Goal: Information Seeking & Learning: Learn about a topic

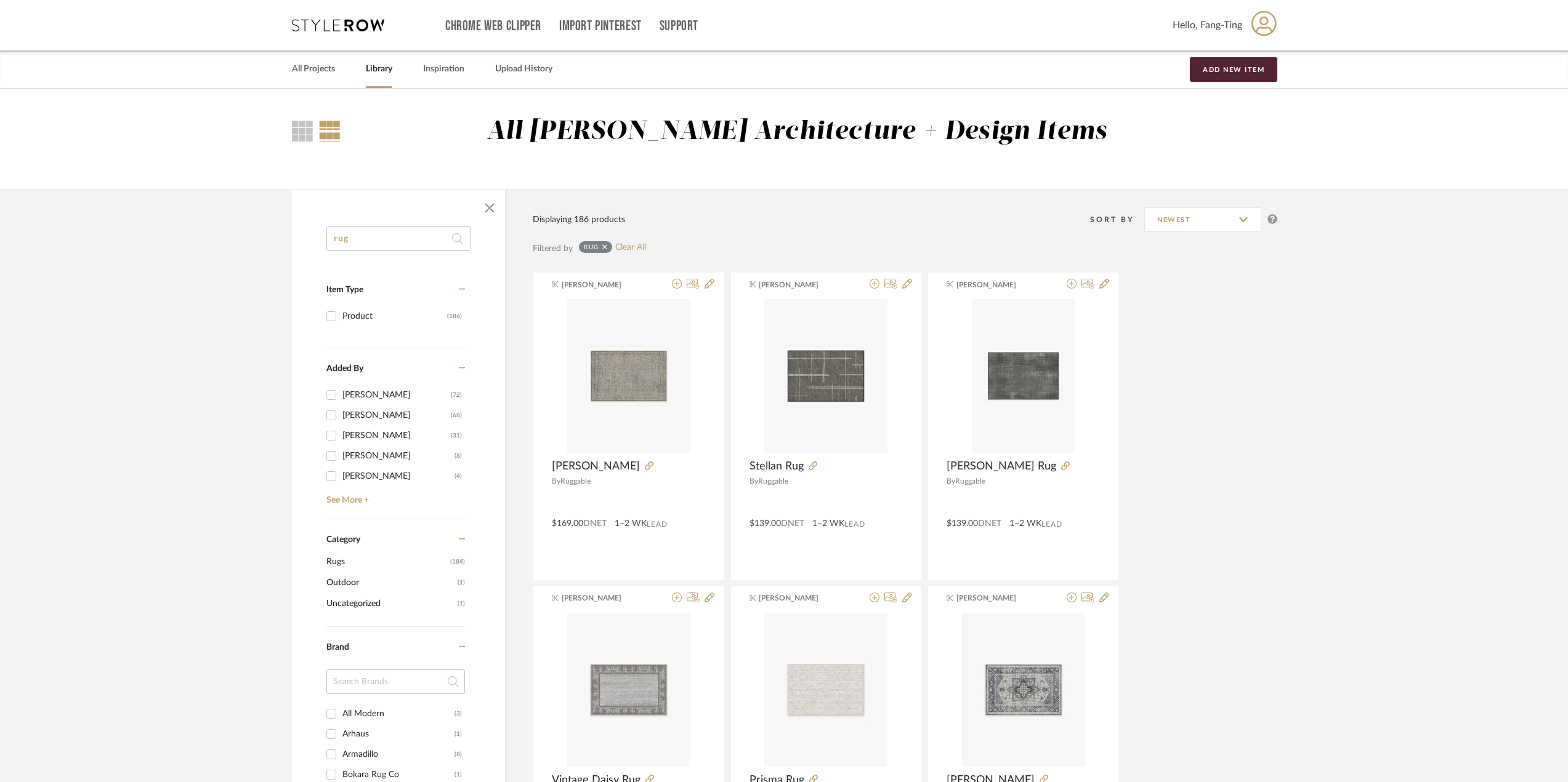
click at [383, 64] on link "Library" at bounding box center [379, 69] width 27 height 17
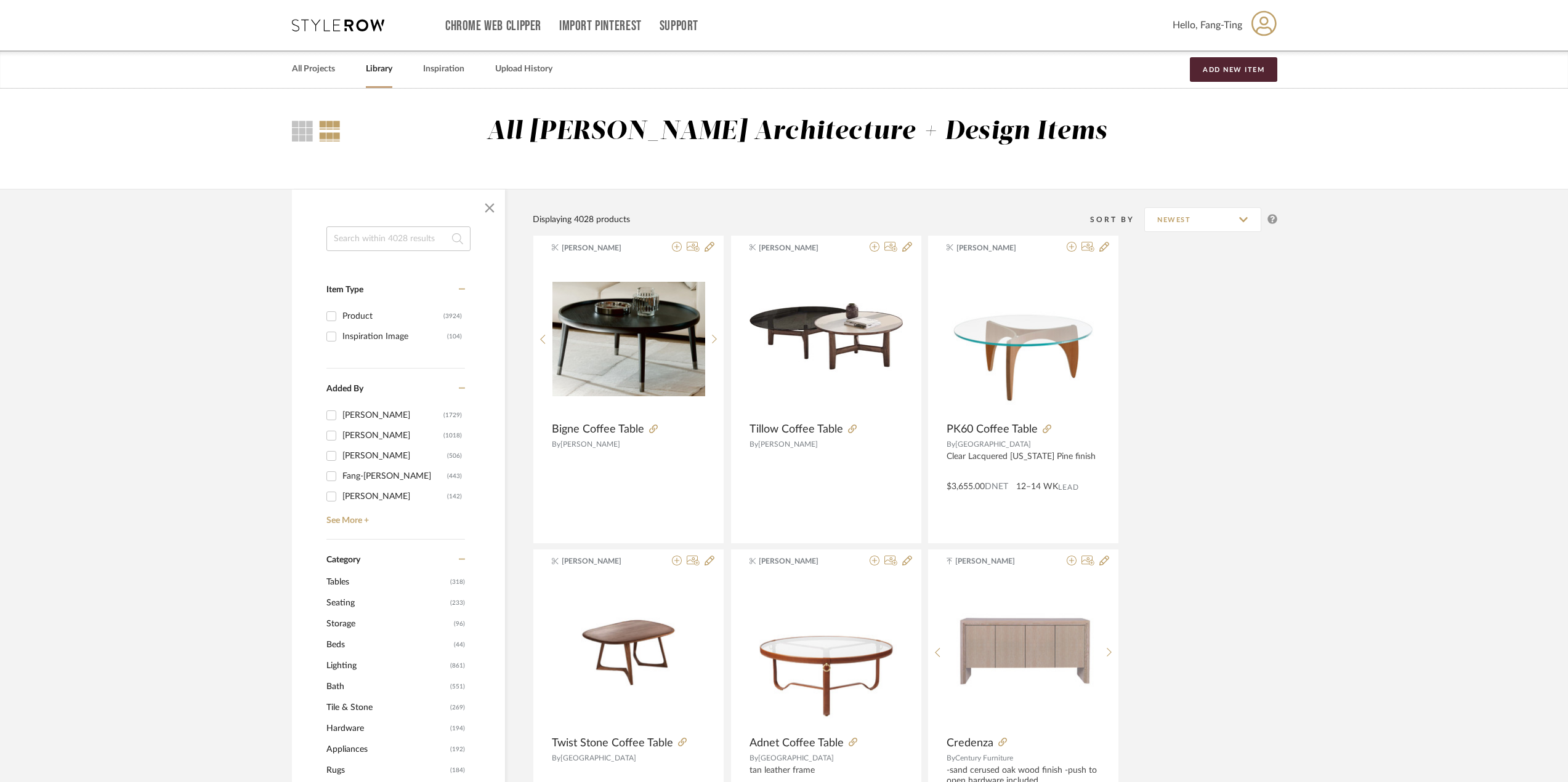
click at [419, 239] on input at bounding box center [398, 239] width 144 height 25
type input "sconce"
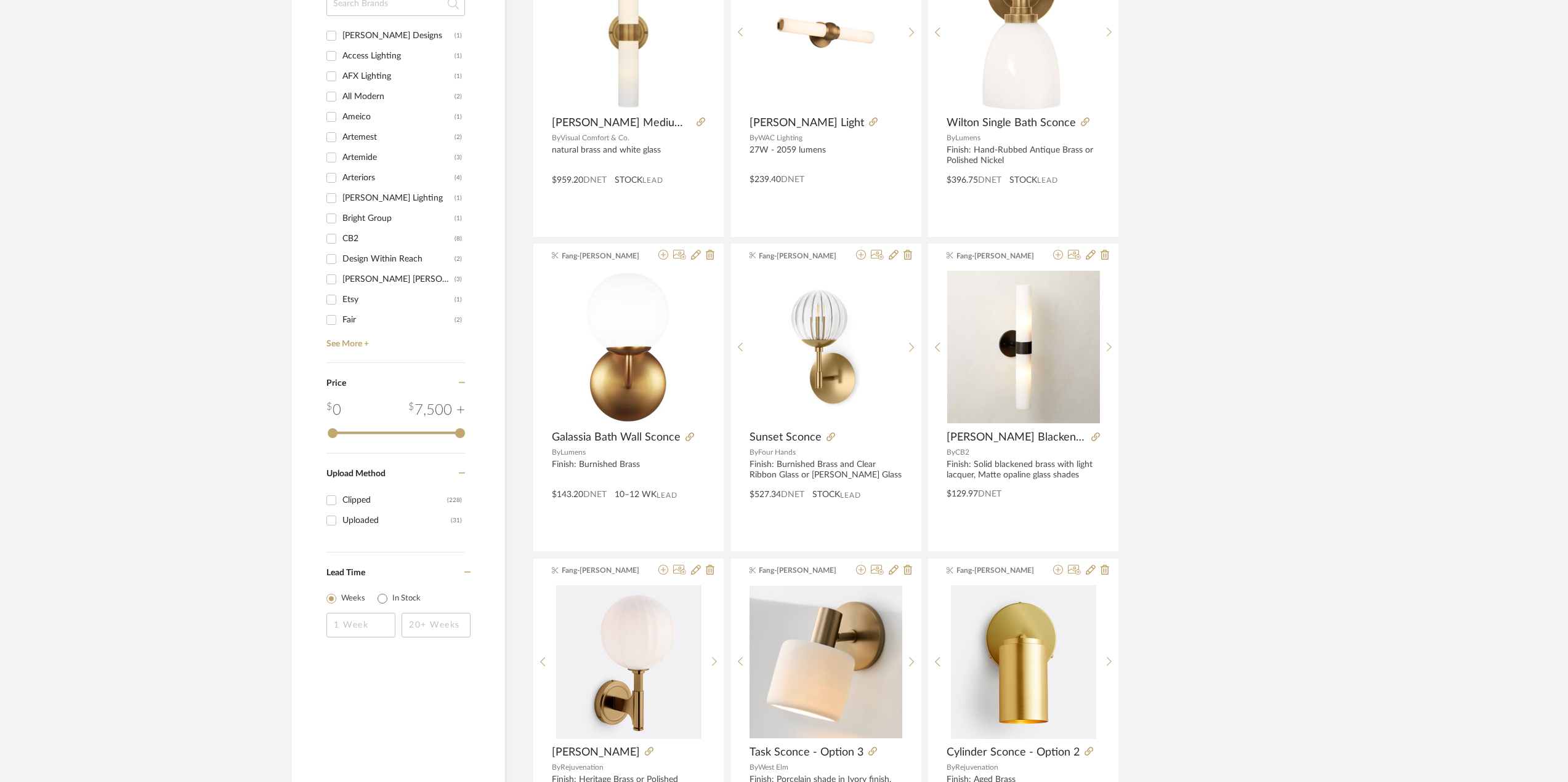
scroll to position [677, 0]
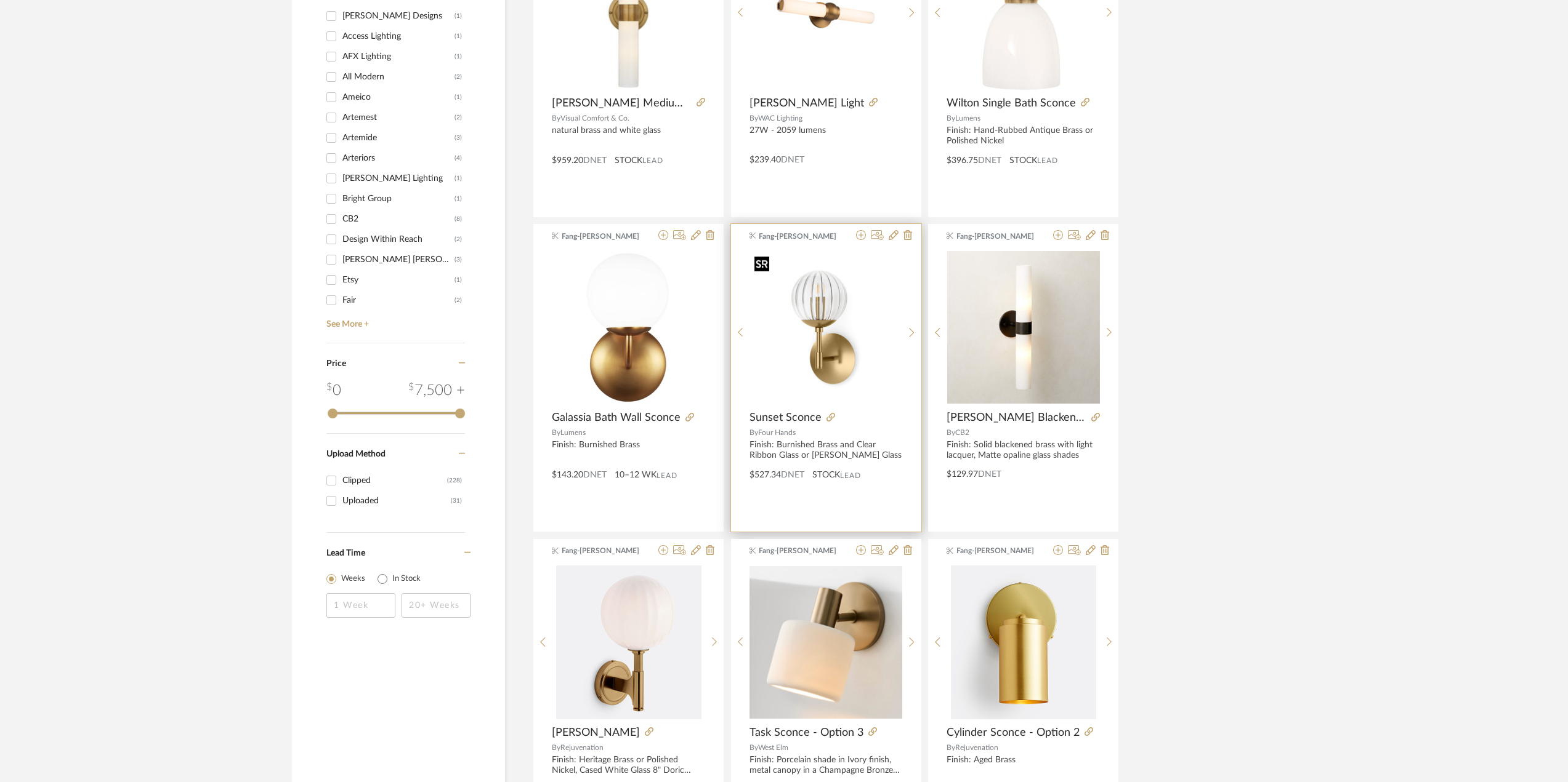
click at [829, 337] on img "0" at bounding box center [826, 328] width 152 height 152
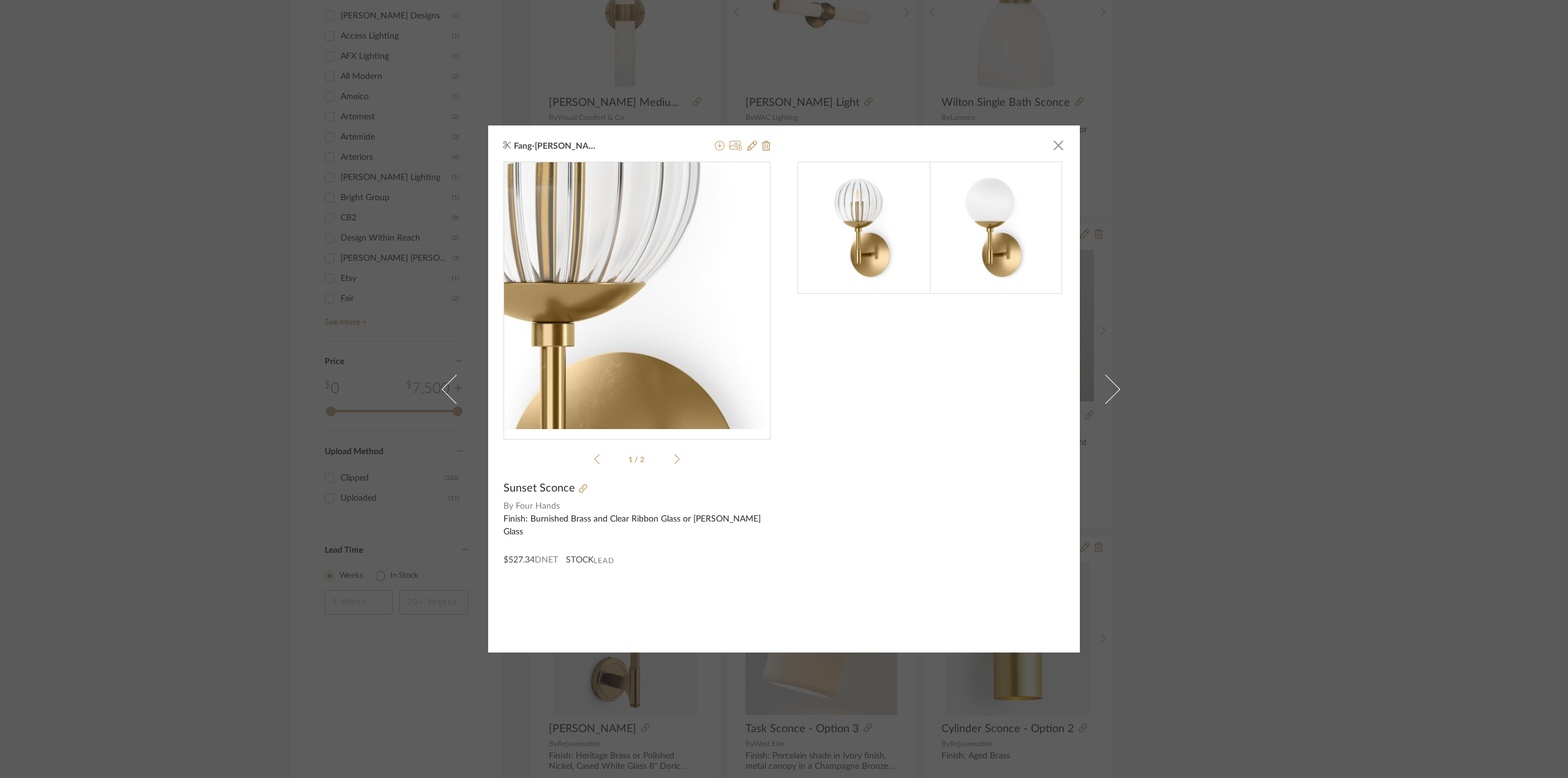
click at [649, 287] on img "0" at bounding box center [636, 295] width 267 height 267
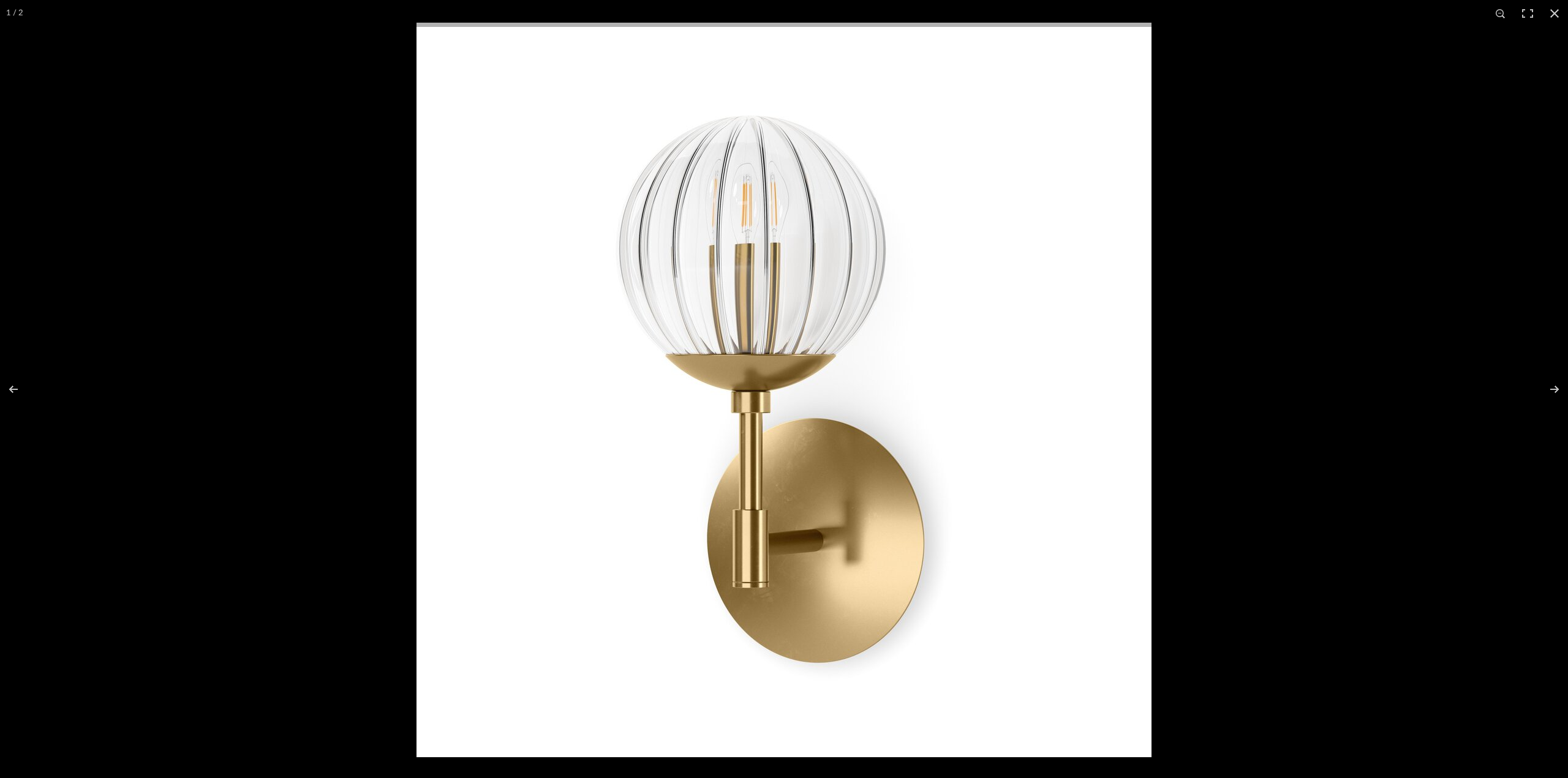
click at [1399, 545] on div at bounding box center [1200, 411] width 1568 height 778
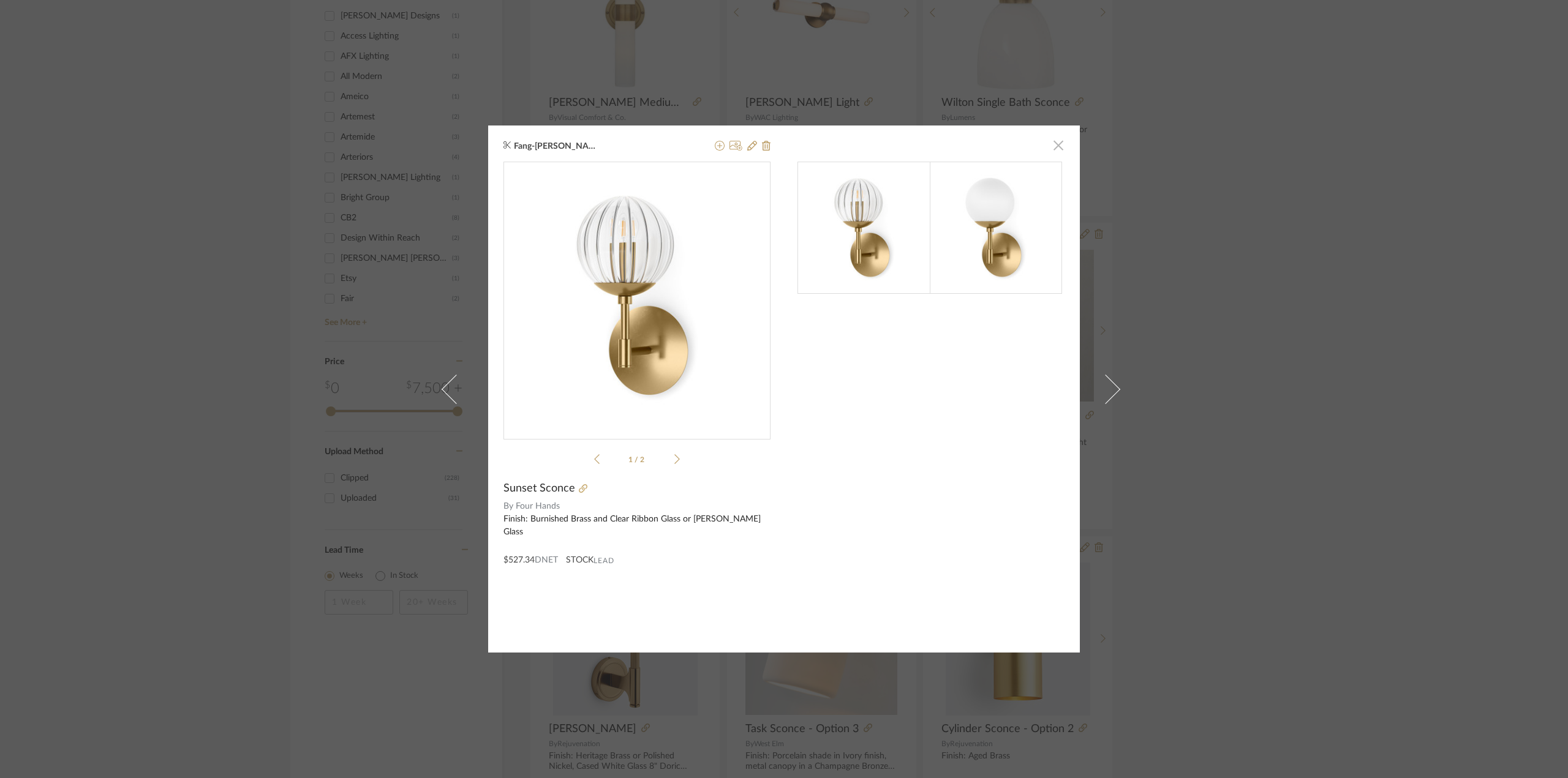
click at [1053, 144] on span "button" at bounding box center [1059, 145] width 25 height 25
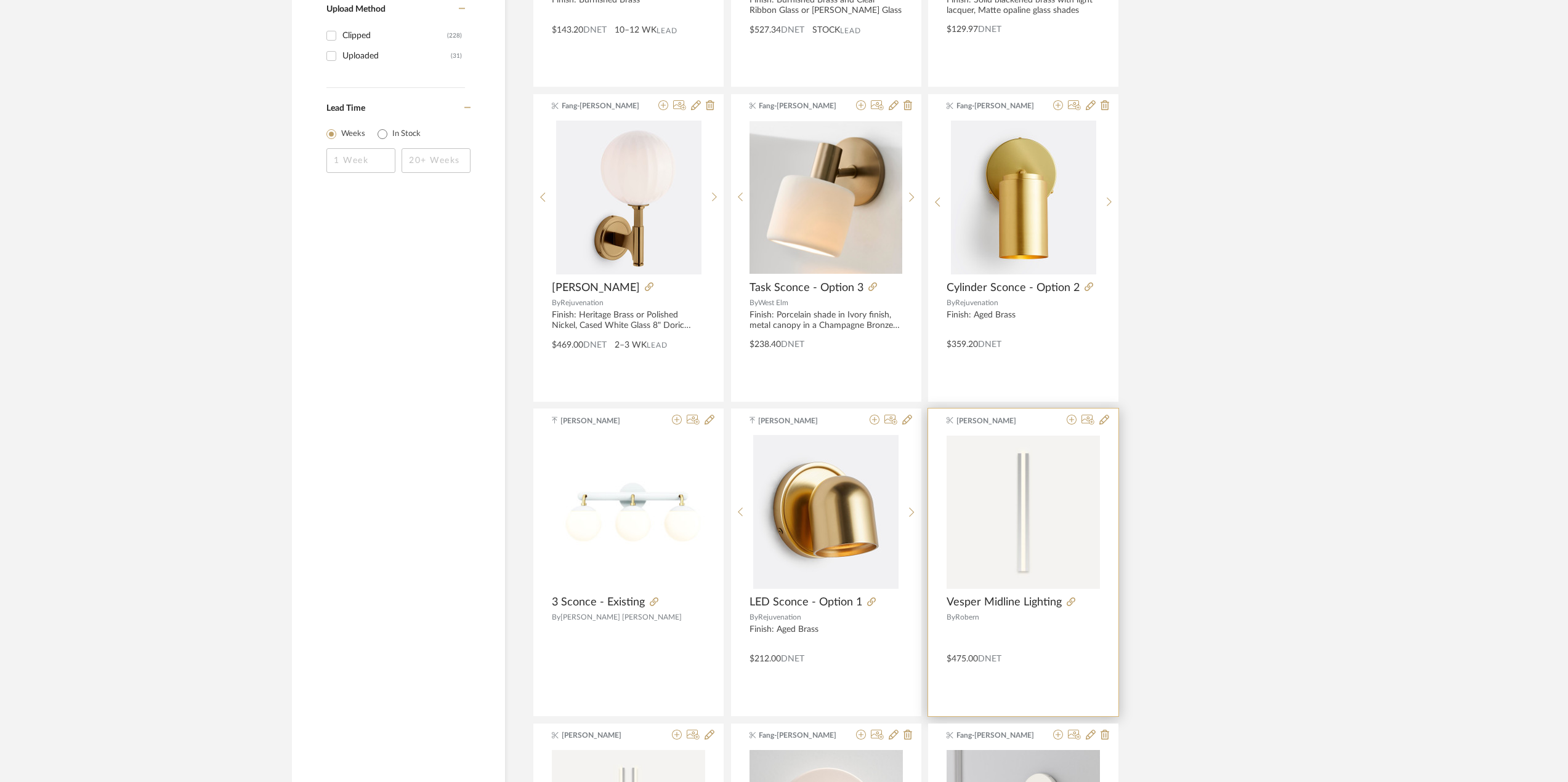
scroll to position [1231, 0]
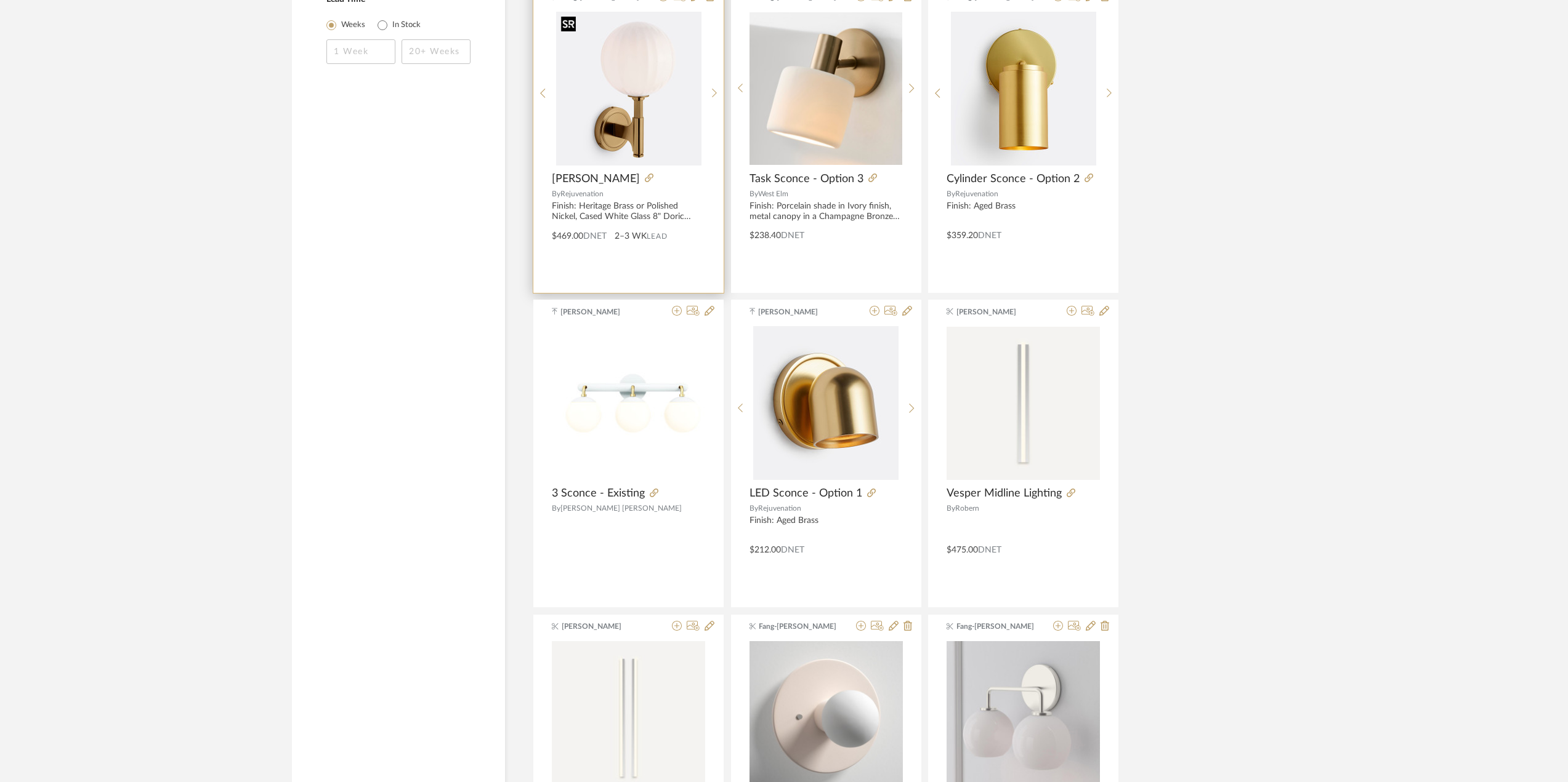
click at [635, 112] on img "0" at bounding box center [629, 89] width 145 height 154
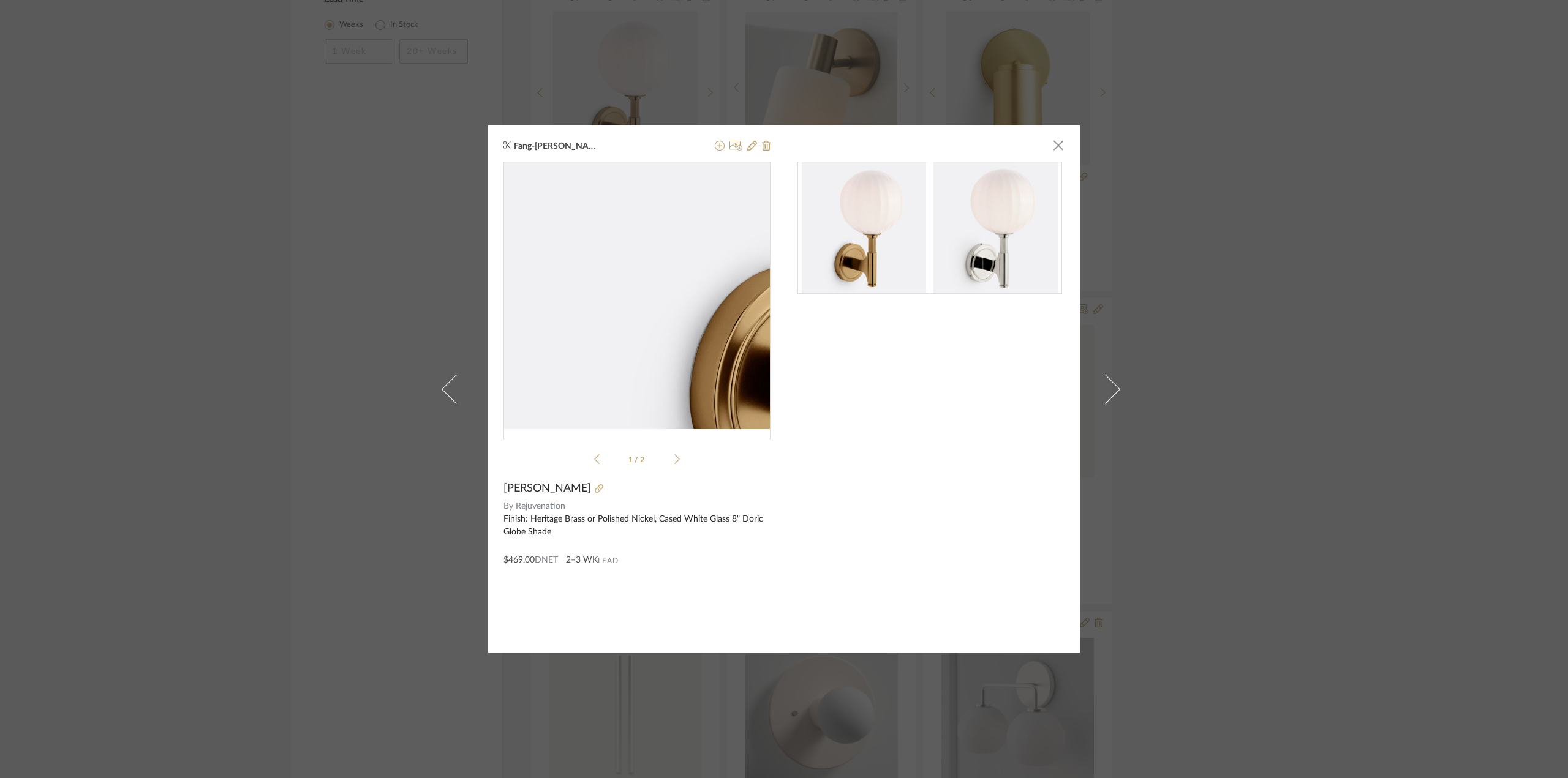
drag, startPoint x: 622, startPoint y: 313, endPoint x: 555, endPoint y: 337, distance: 71.2
click at [555, 337] on img "0" at bounding box center [637, 295] width 253 height 267
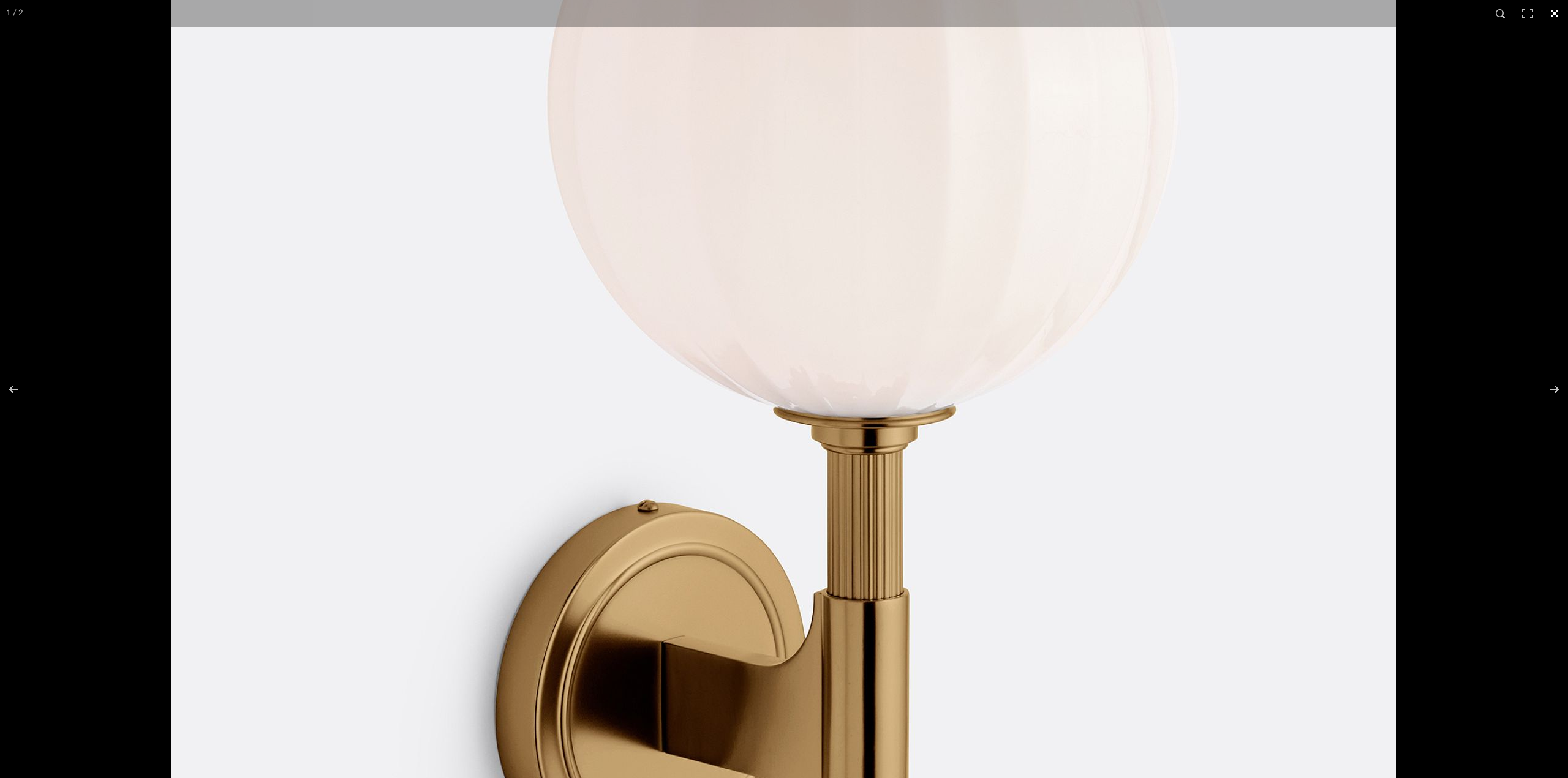
click at [1504, 463] on div at bounding box center [955, 93] width 1568 height 778
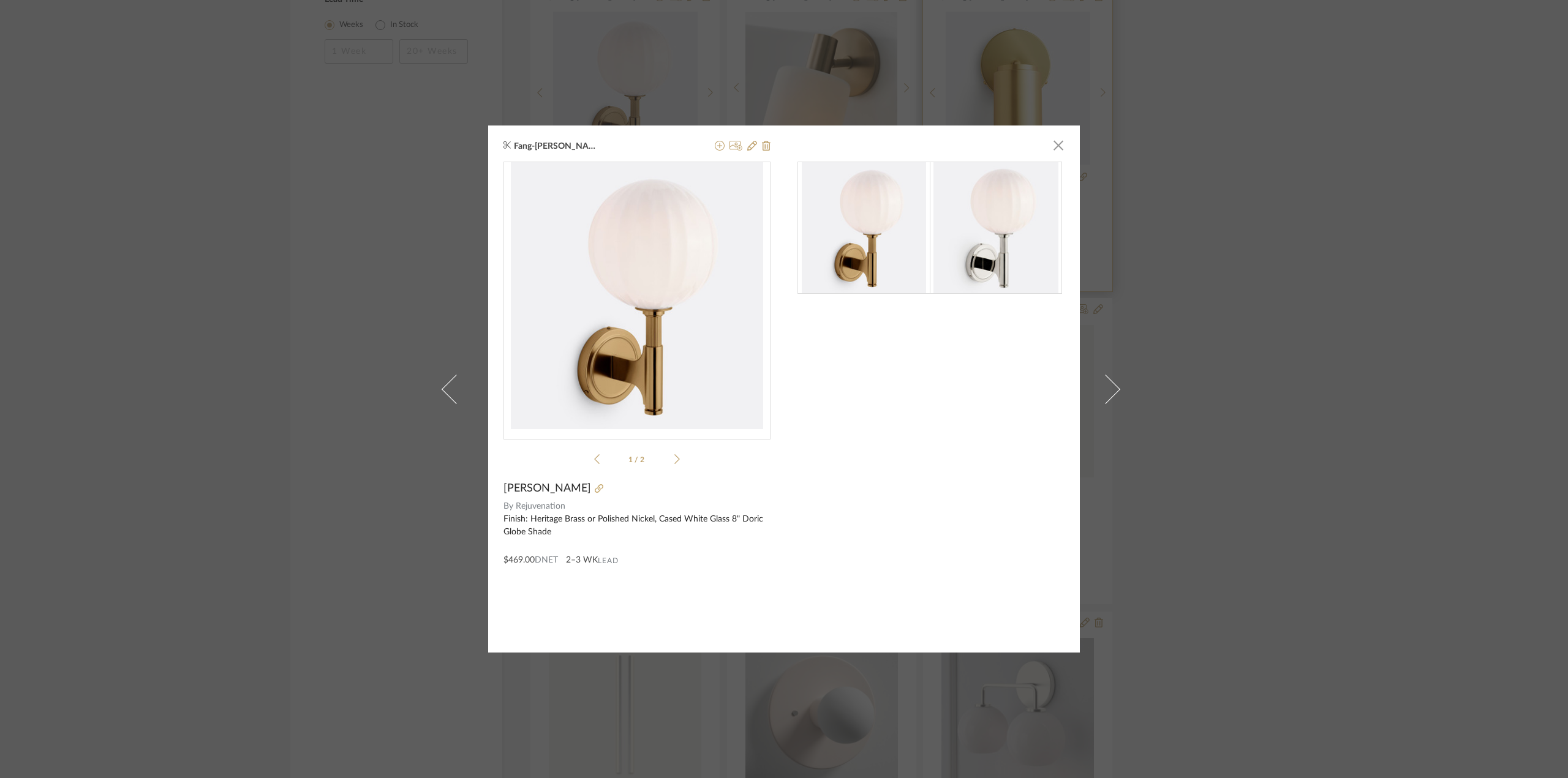
click at [1052, 144] on span "button" at bounding box center [1059, 145] width 25 height 25
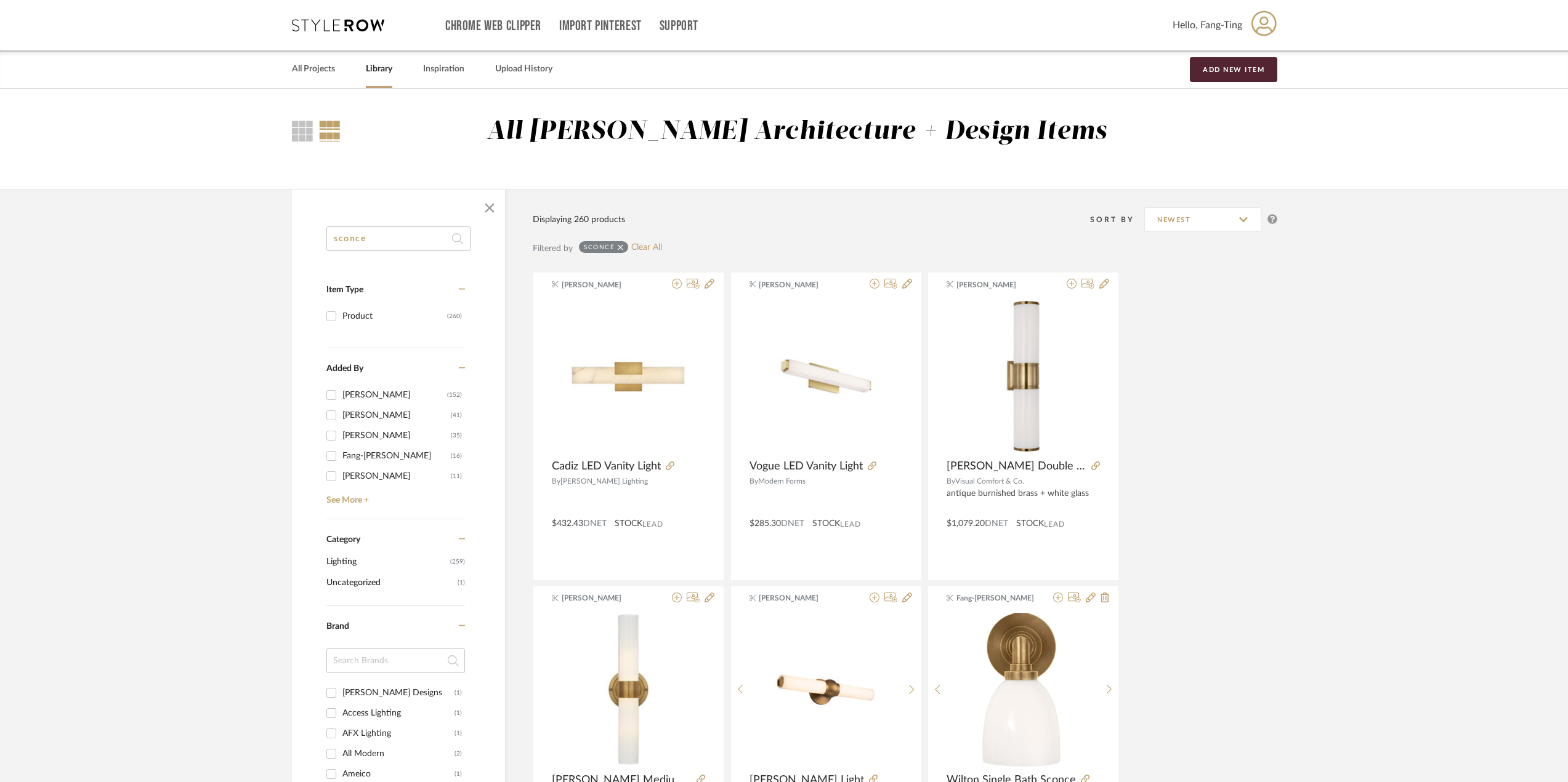
click at [407, 241] on input "sconce" at bounding box center [398, 239] width 144 height 25
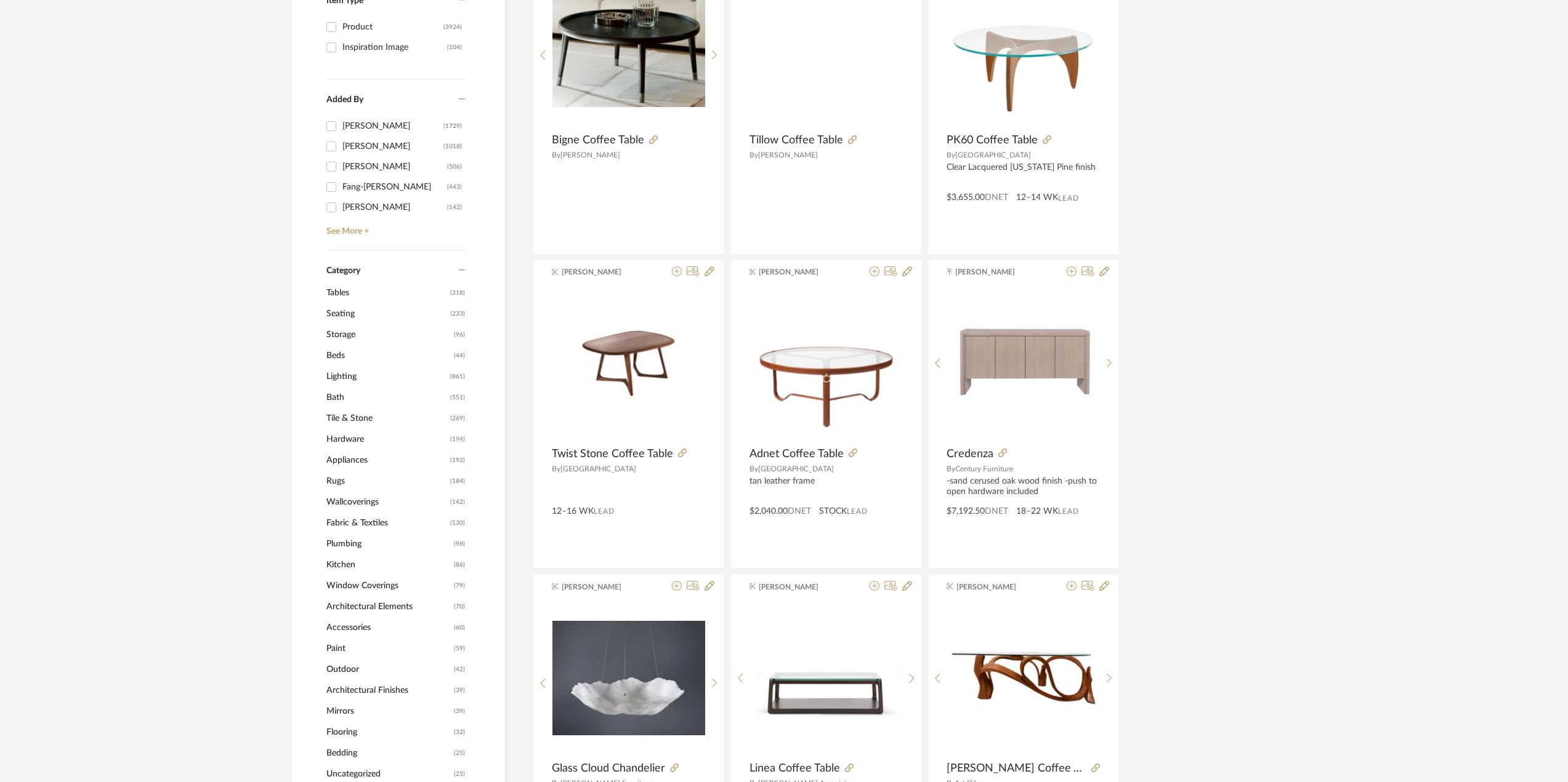
scroll to position [62, 0]
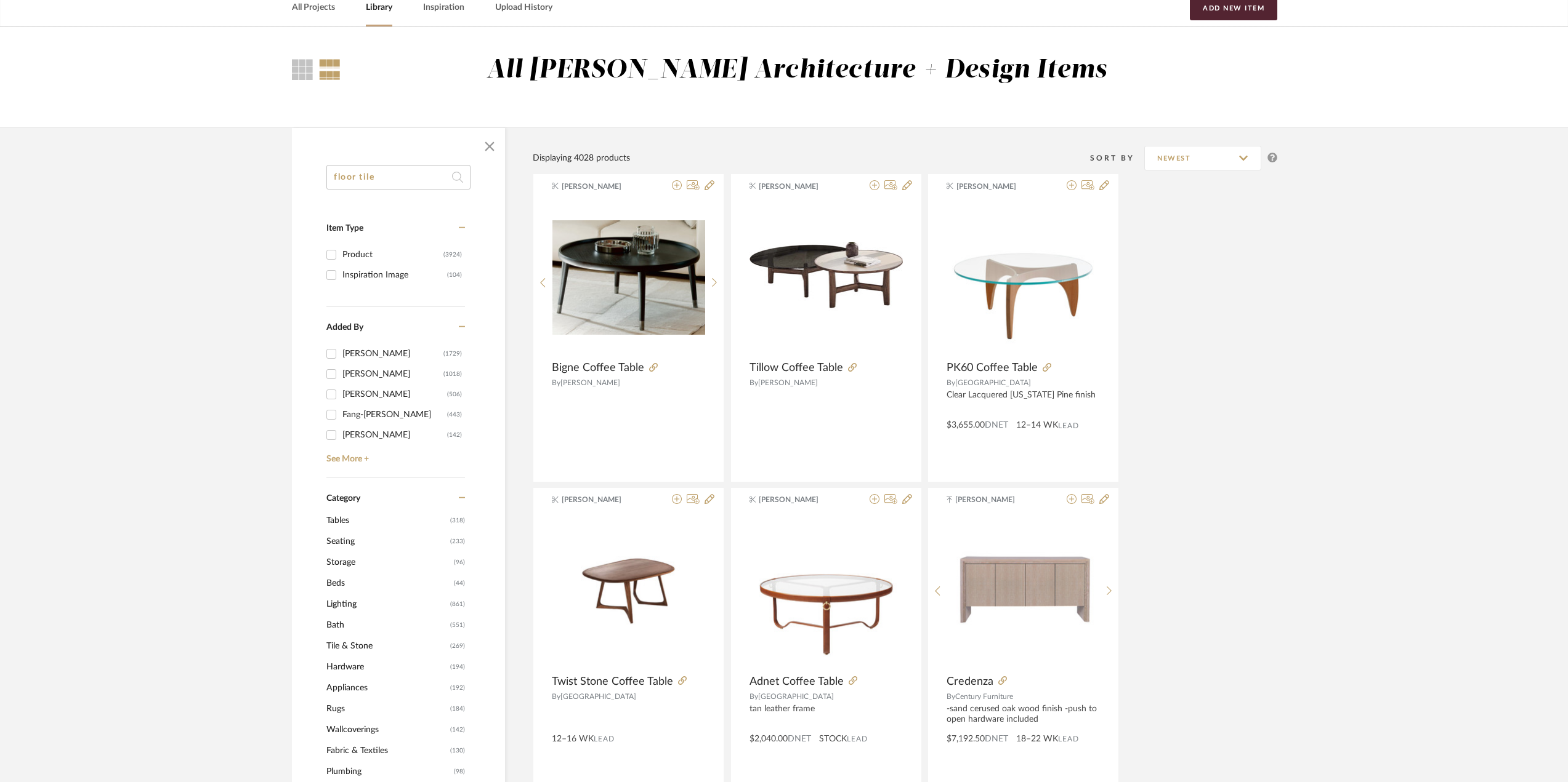
type input "floor tile"
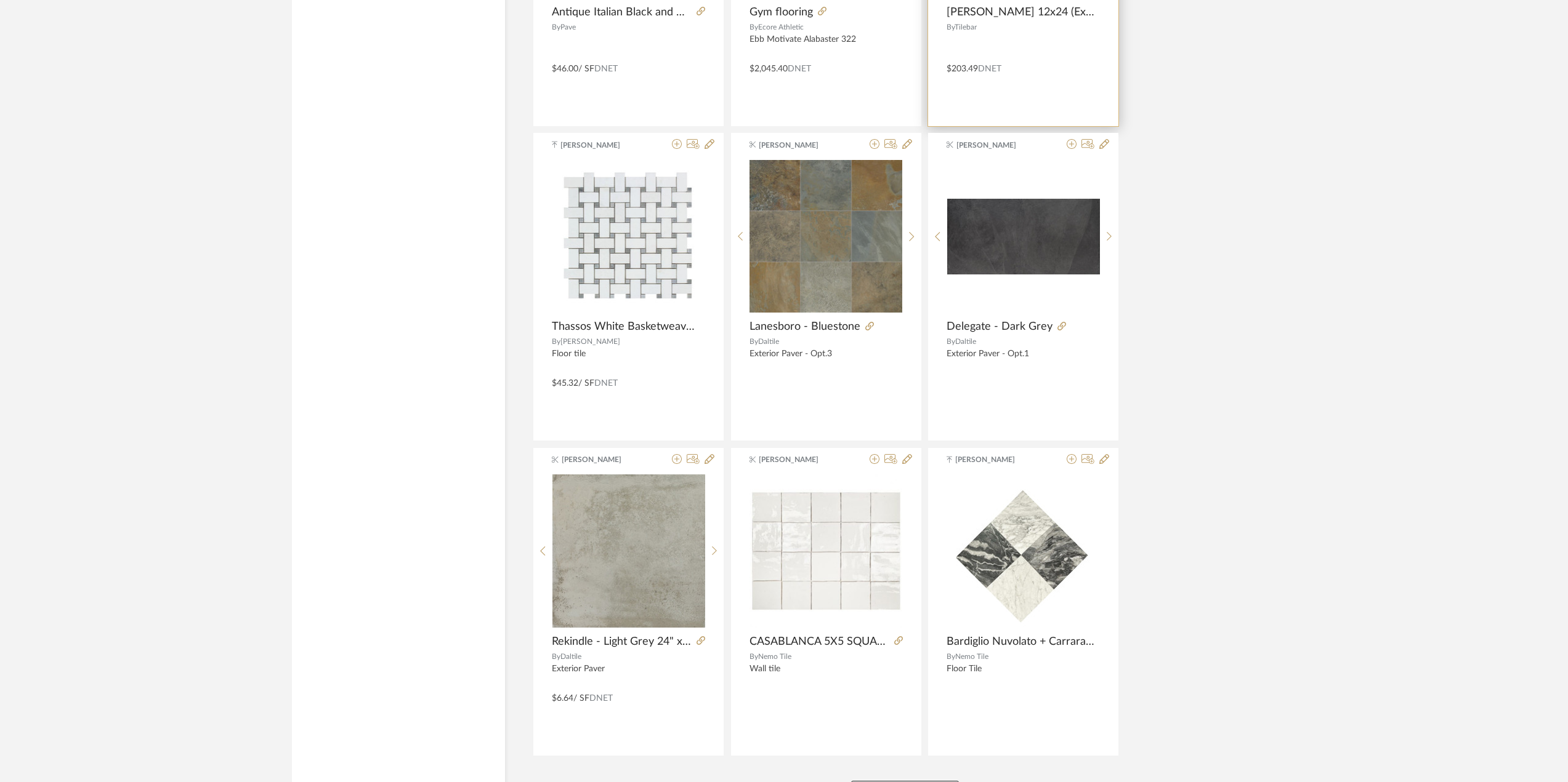
scroll to position [3392, 0]
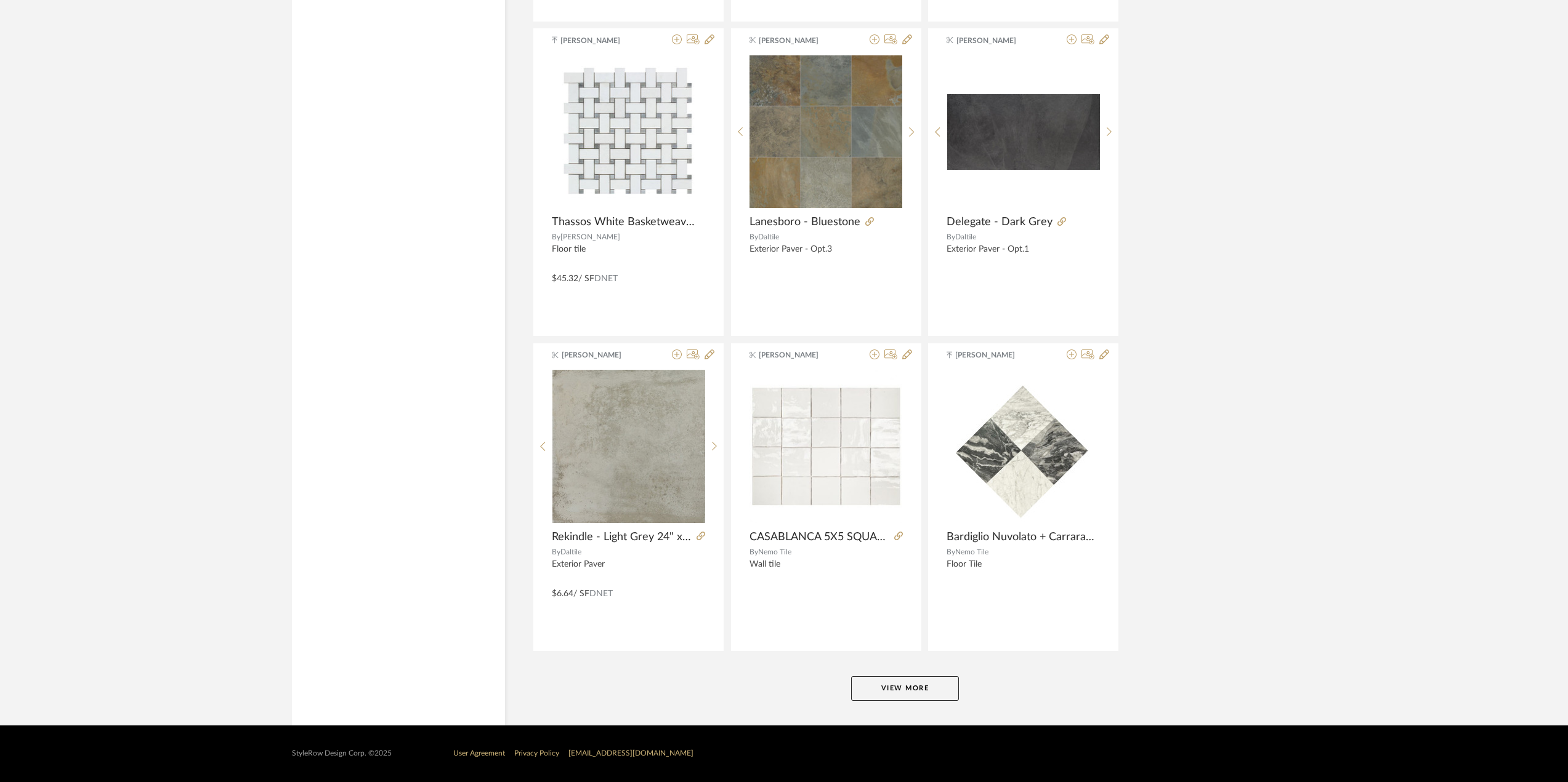
click at [918, 694] on button "View More" at bounding box center [905, 689] width 108 height 25
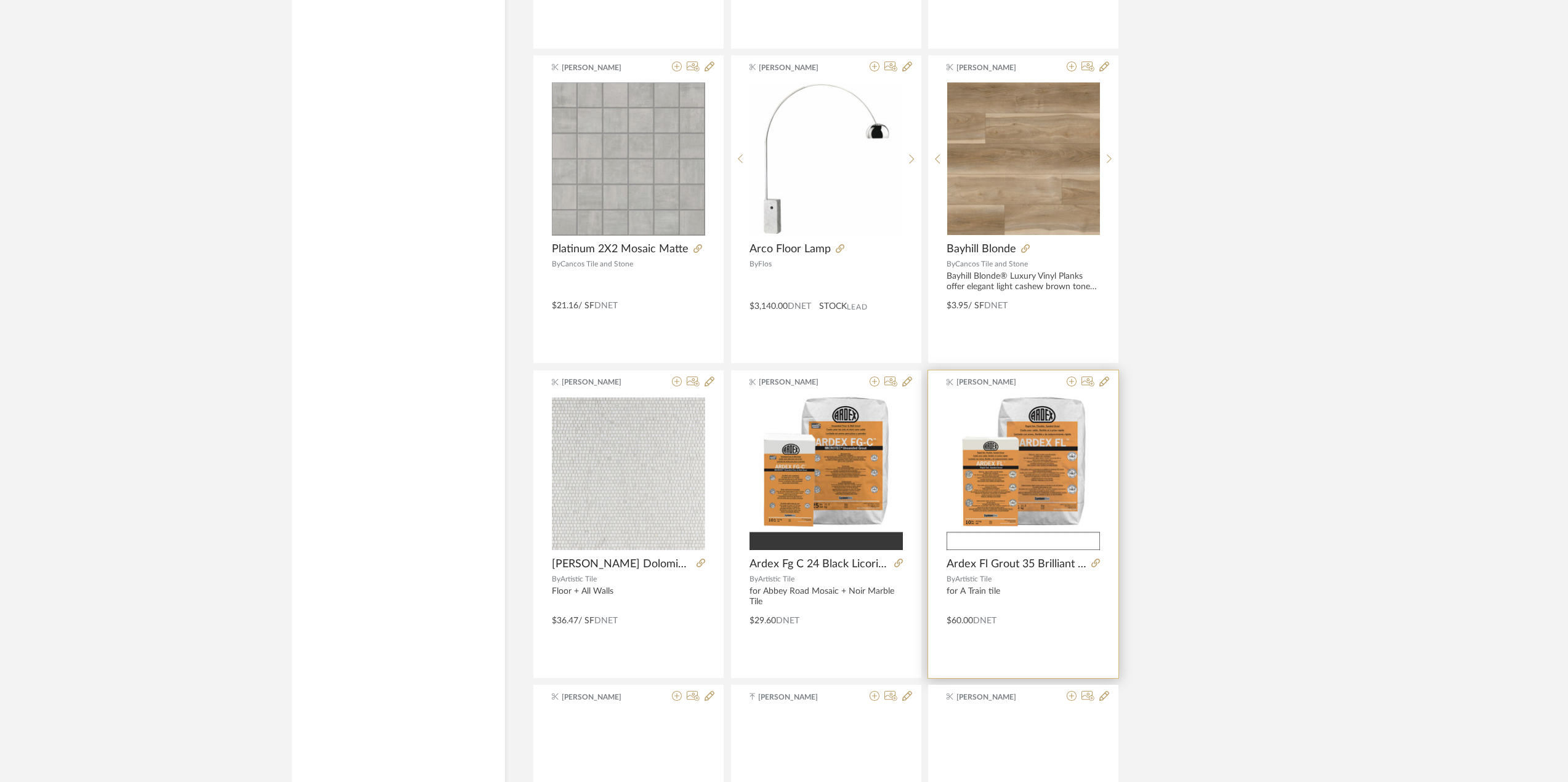
scroll to position [6531, 0]
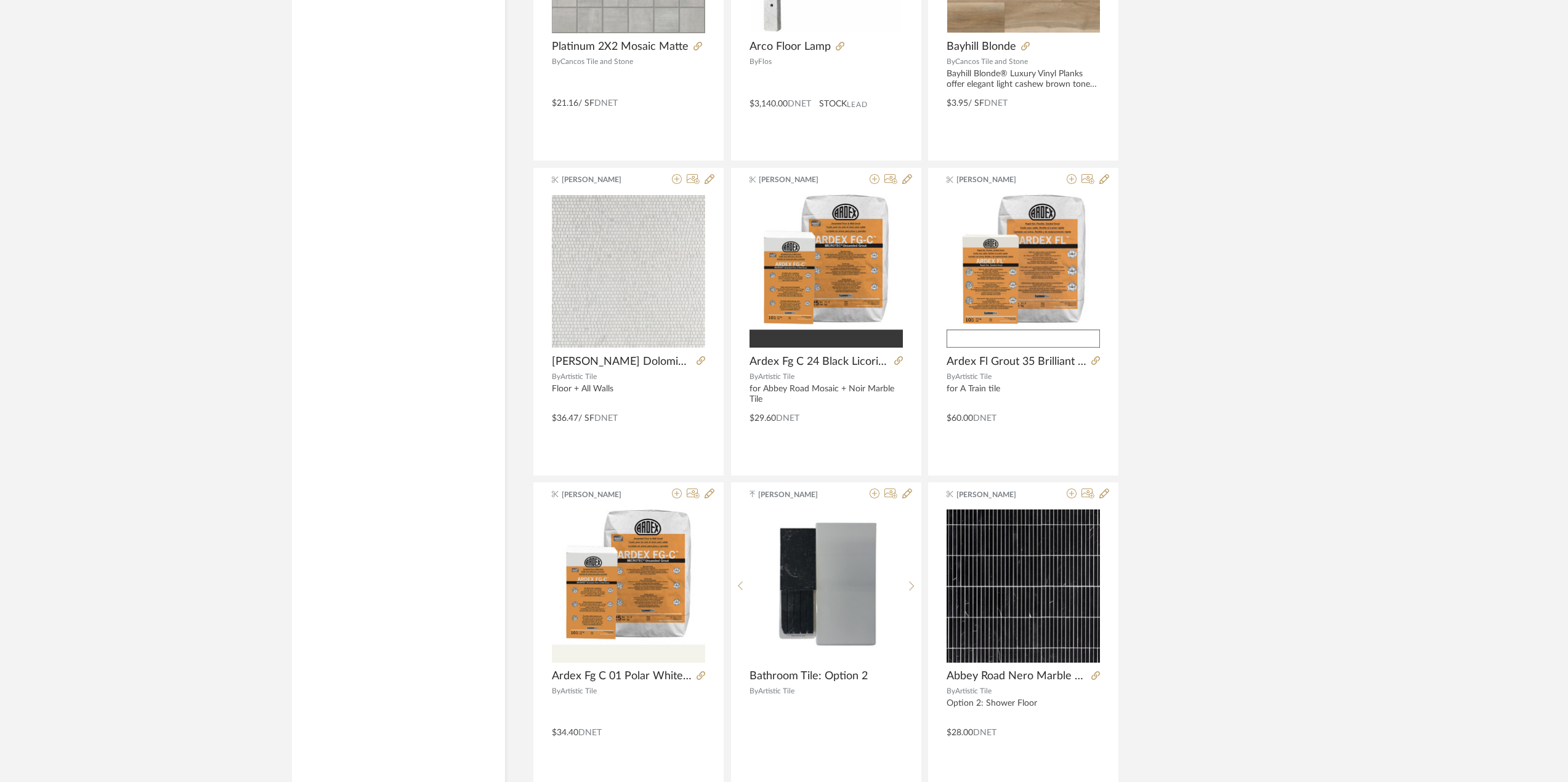
scroll to position [6031, 0]
